Goal: Use online tool/utility: Utilize a website feature to perform a specific function

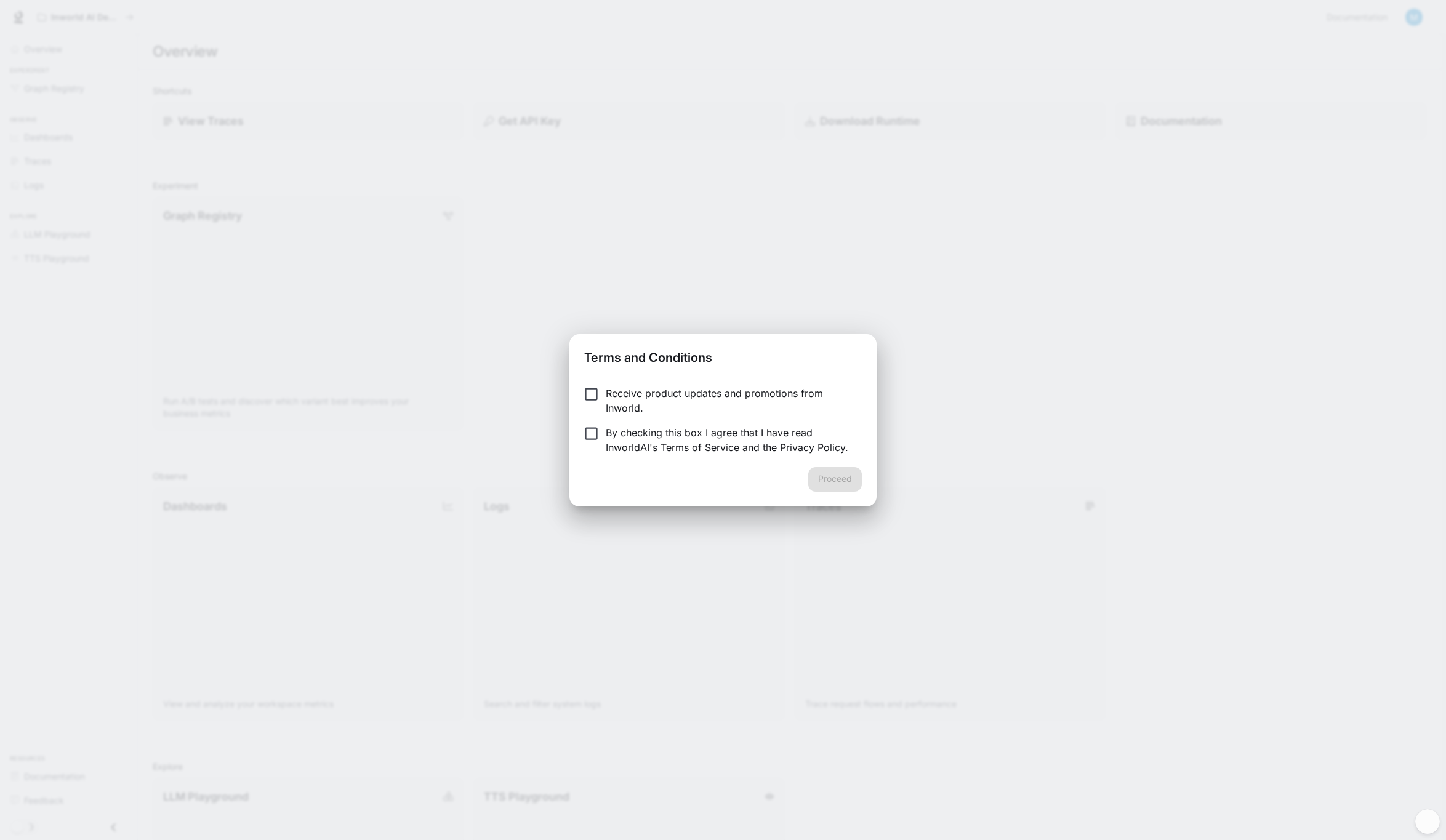
click at [680, 432] on p "By checking this box I agree that I have read InworldAI's Terms of Service and …" at bounding box center [729, 440] width 246 height 30
click at [838, 480] on button "Proceed" at bounding box center [835, 480] width 54 height 25
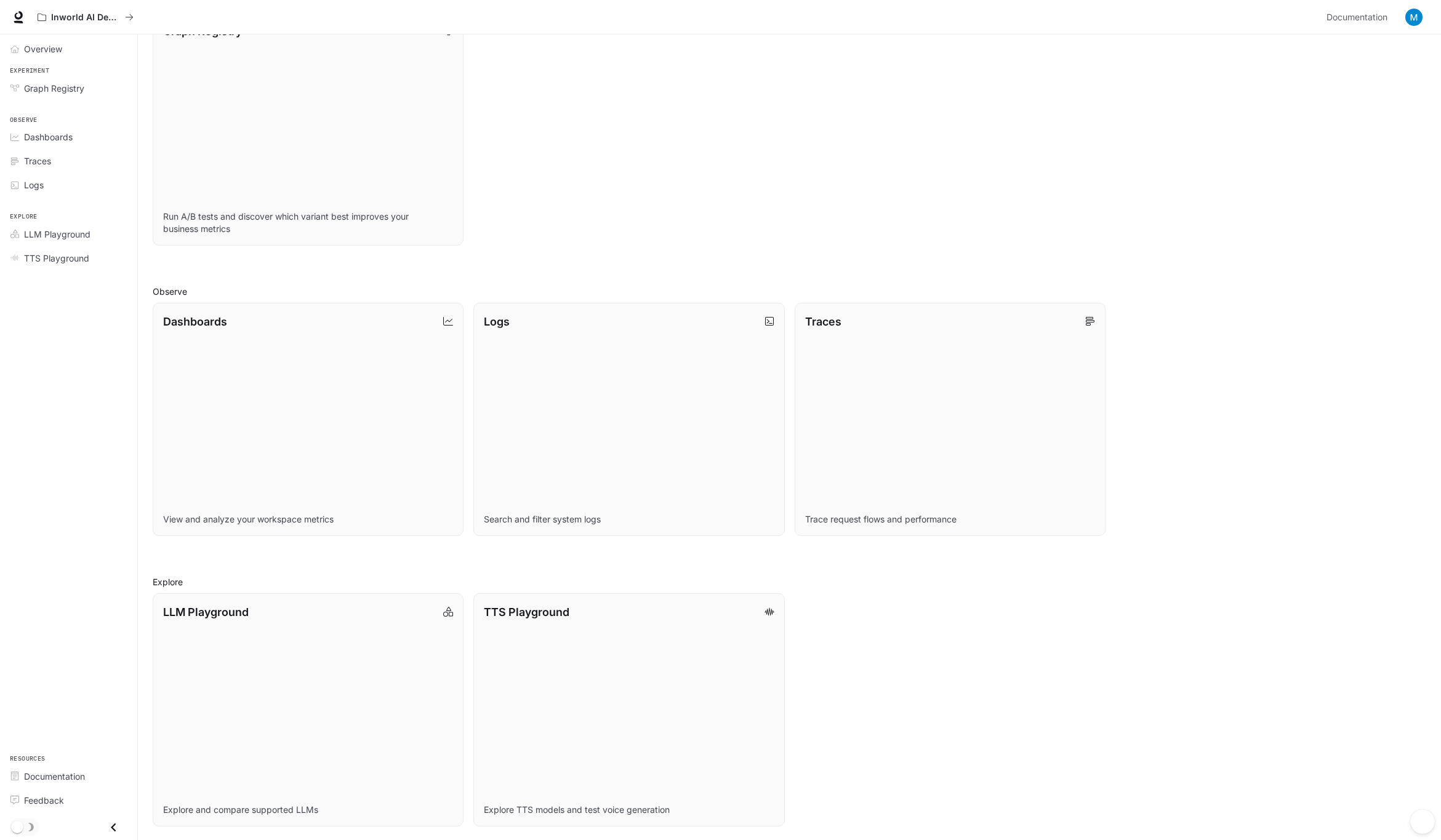
scroll to position [186, 0]
click at [282, 630] on link "LLM Playground Explore and compare supported LLMs" at bounding box center [307, 709] width 314 height 236
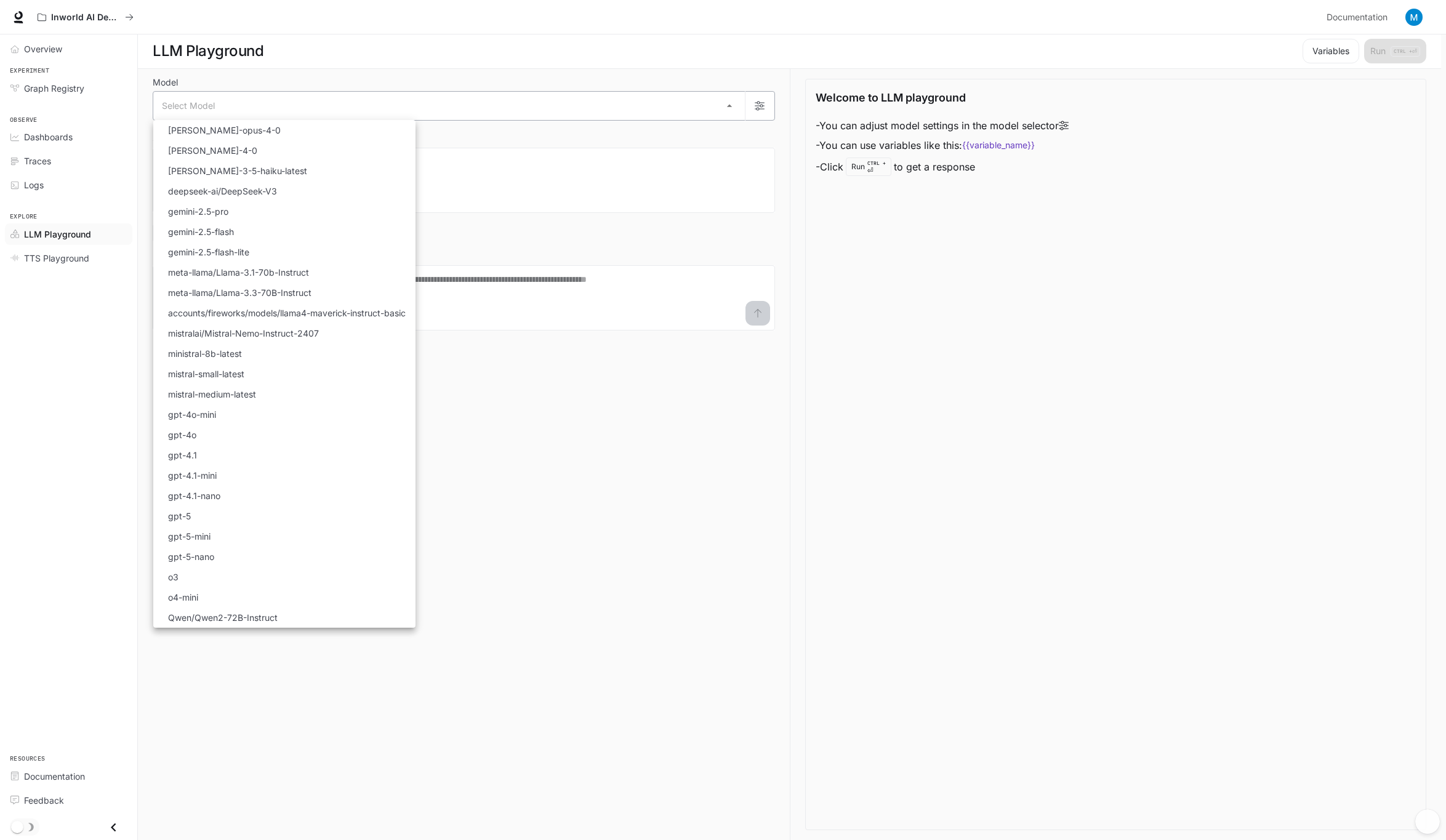
click at [557, 114] on body "Skip to main content Inworld AI Demos Documentation Documentation Portal Overvi…" at bounding box center [723, 419] width 1446 height 841
click at [342, 177] on li "[PERSON_NAME]-3-5-haiku-latest" at bounding box center [284, 171] width 262 height 20
type input "**********"
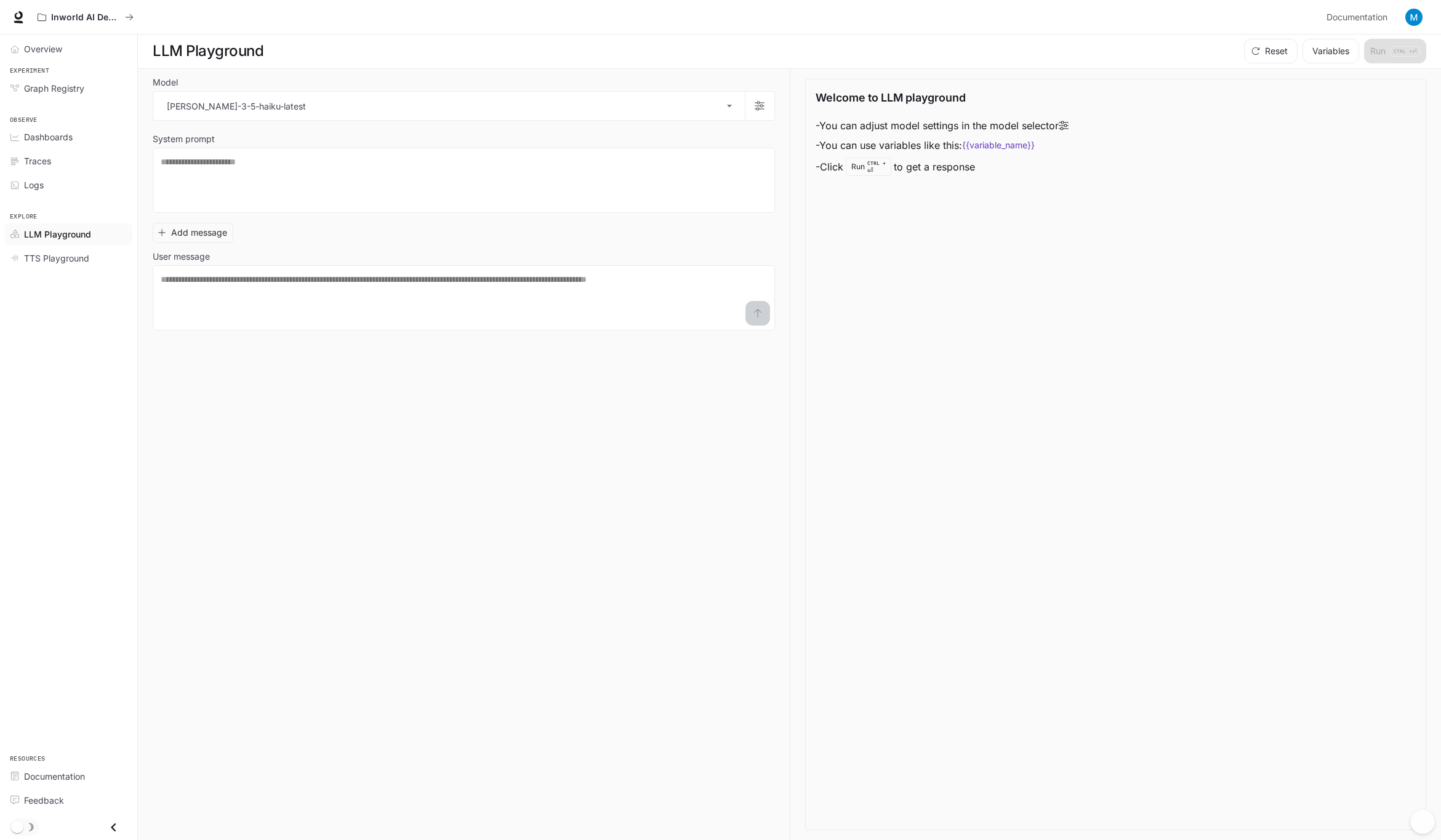
click at [1069, 126] on icon at bounding box center [1064, 126] width 10 height 9
click at [74, 135] on div "Dashboards" at bounding box center [75, 137] width 103 height 13
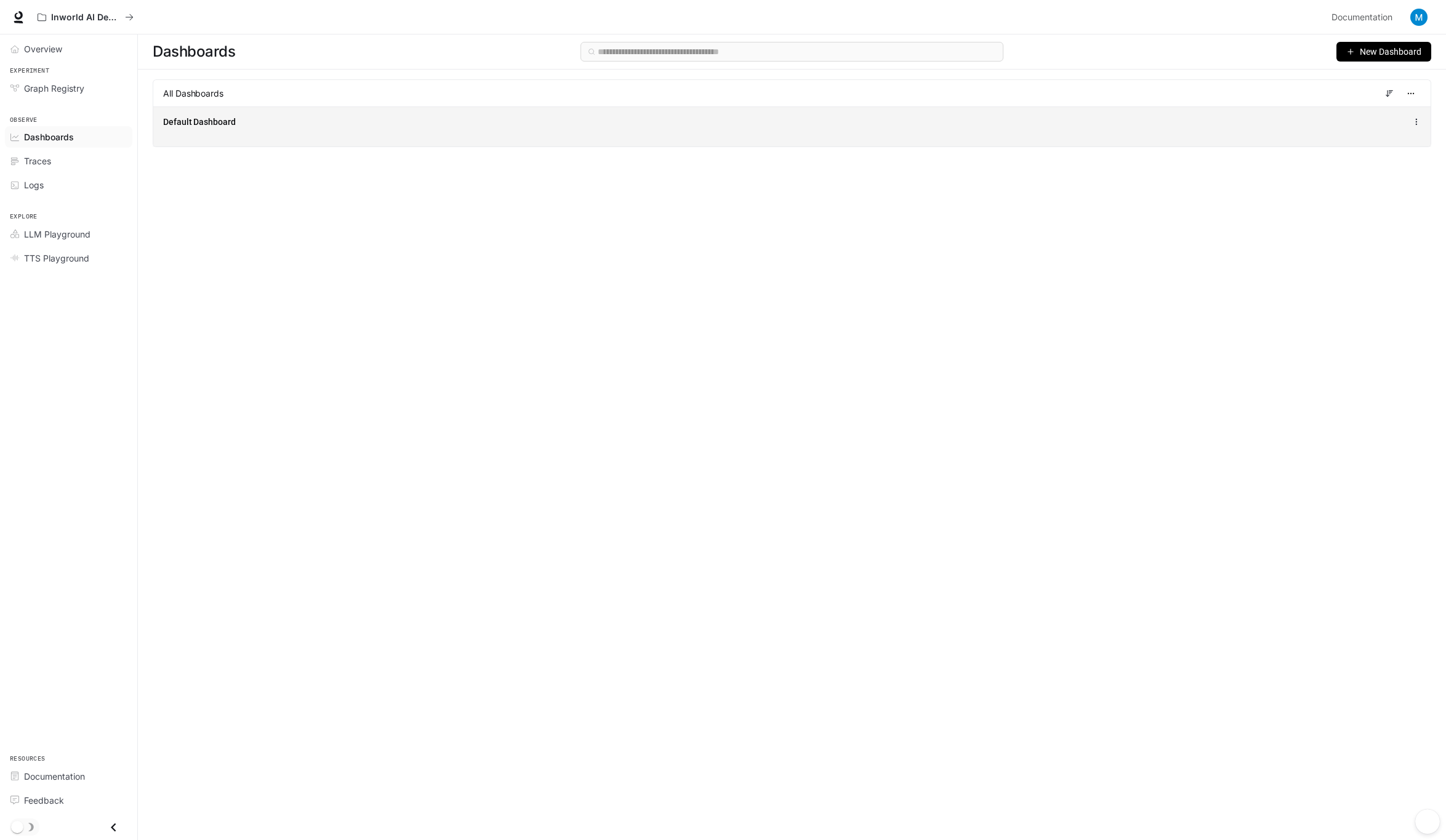
click at [217, 119] on span "Default Dashboard" at bounding box center [199, 122] width 73 height 12
